Goal: Navigation & Orientation: Find specific page/section

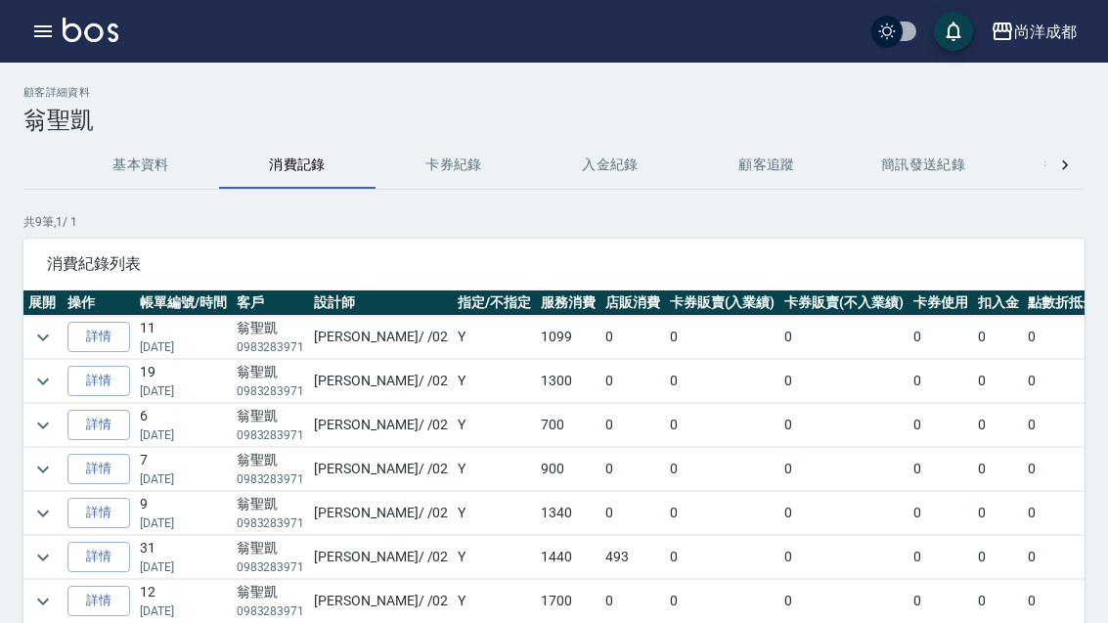
click at [469, 165] on button "卡券紀錄" at bounding box center [453, 165] width 156 height 47
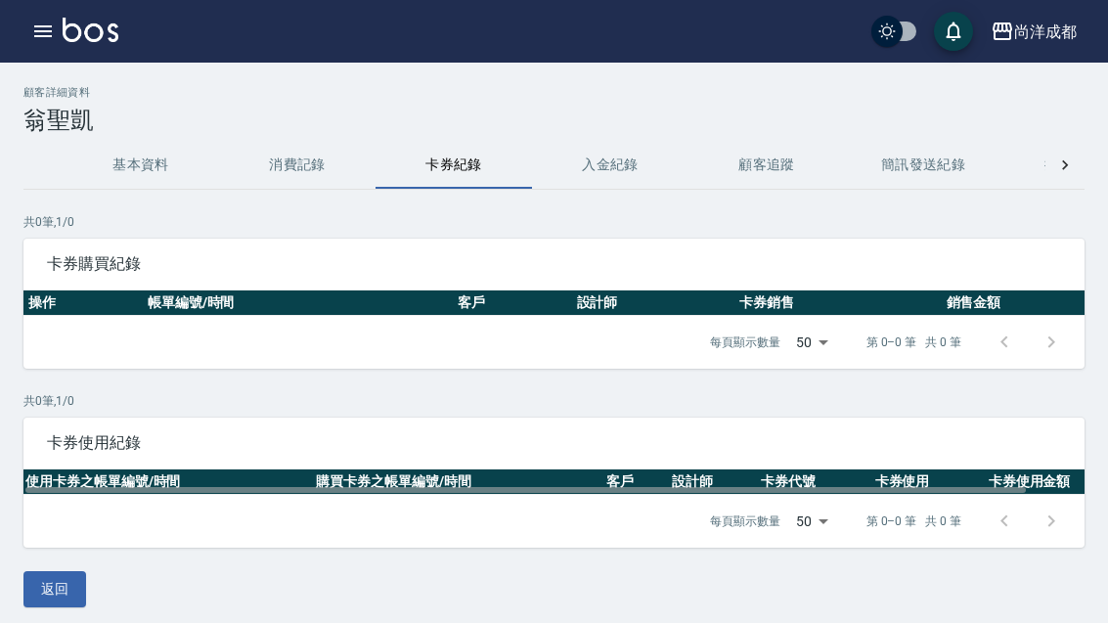
scroll to position [63, 0]
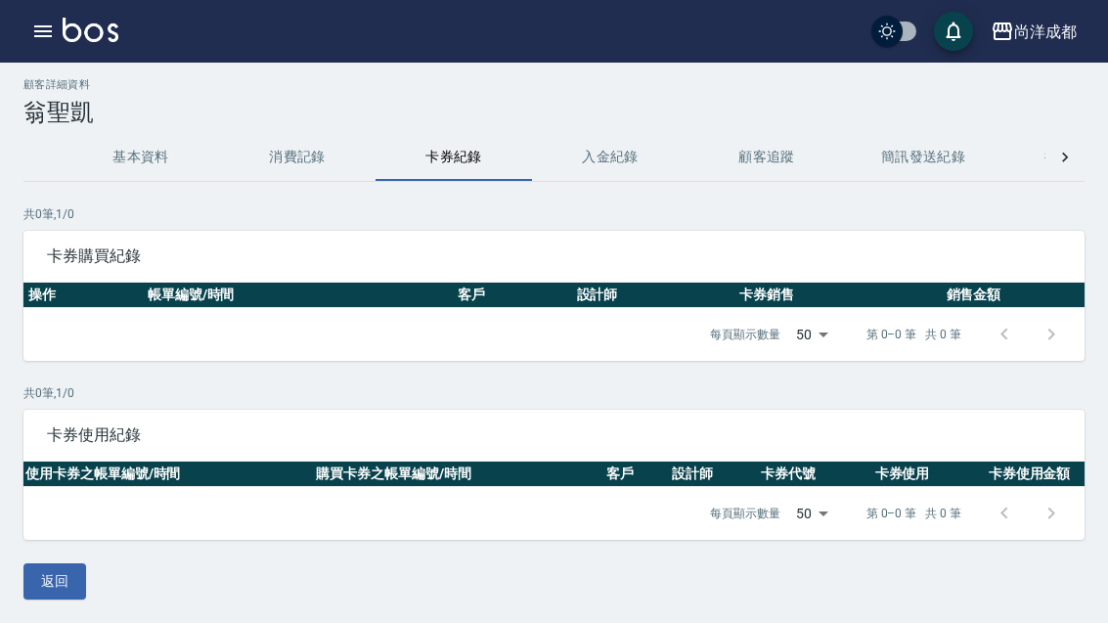
click at [825, 453] on body "尚洋成都 登出 櫃檯作業 打帳單 帳單列表 營業儀表板 高階收支登錄 材料自購登錄 每日結帳 排班表 預約管理 預約管理 單日預約紀錄 單週預約紀錄 報表及分…" at bounding box center [554, 307] width 1108 height 631
click at [64, 520] on div at bounding box center [554, 311] width 1108 height 623
click at [493, 134] on button "卡券紀錄" at bounding box center [453, 157] width 156 height 47
click at [619, 134] on button "入金紀錄" at bounding box center [610, 157] width 156 height 47
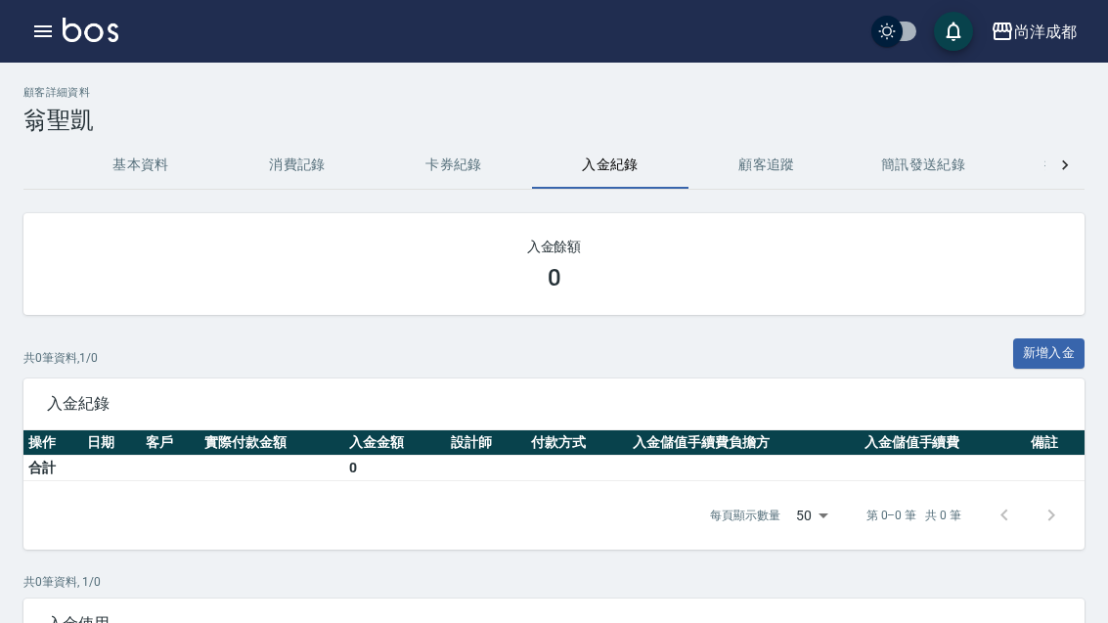
click at [118, 163] on button "基本資料" at bounding box center [141, 165] width 156 height 47
